Goal: Find specific page/section: Find specific page/section

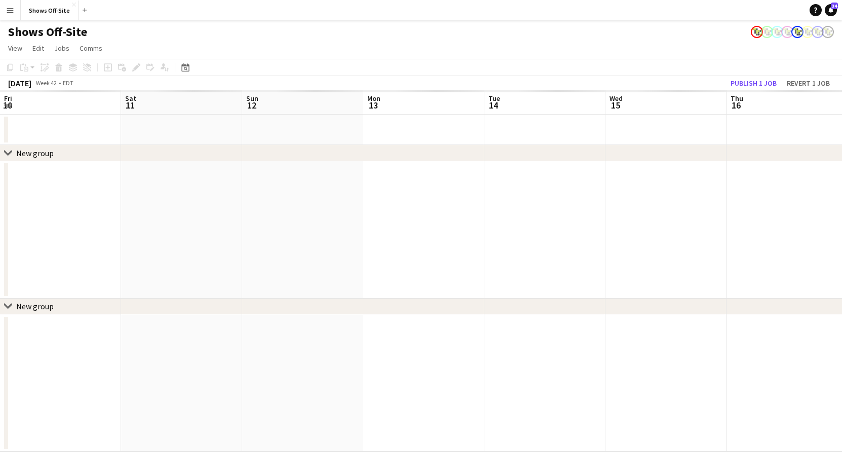
scroll to position [0, 403]
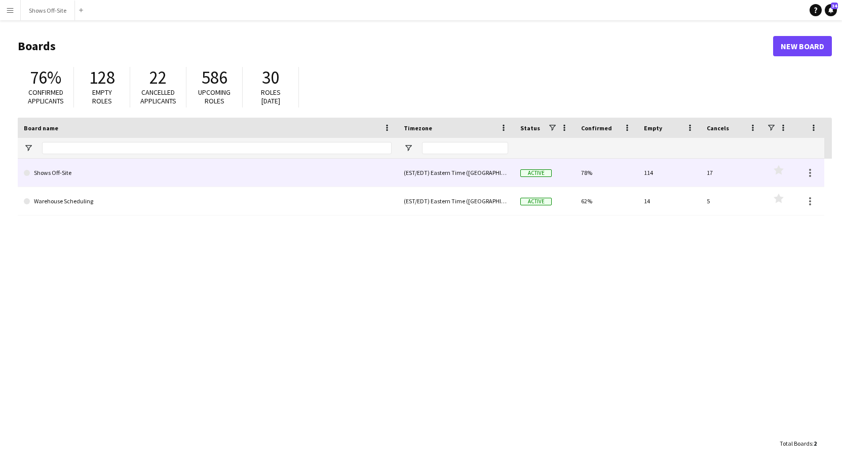
click at [193, 169] on link "Shows Off-Site" at bounding box center [208, 173] width 368 height 28
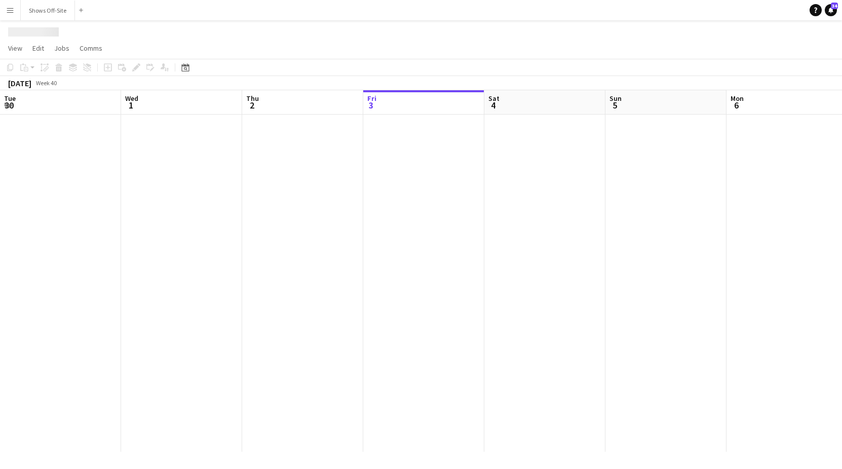
scroll to position [0, 242]
click at [193, 169] on div at bounding box center [484, 282] width 1453 height 337
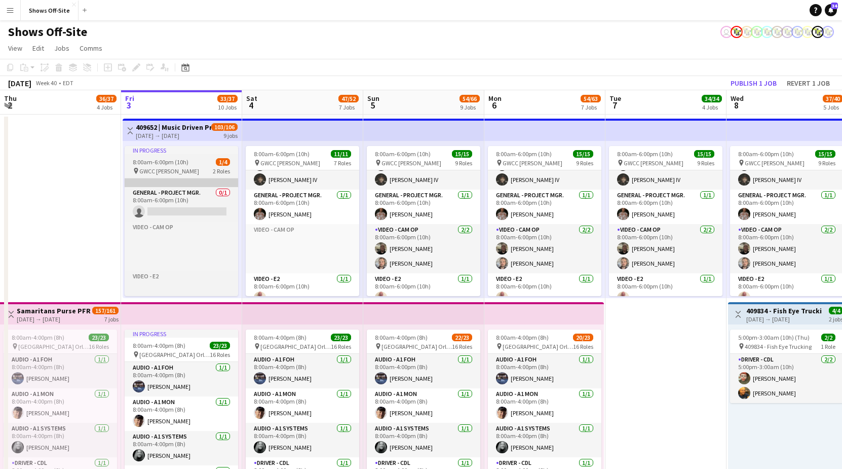
scroll to position [0, 0]
